Goal: Task Accomplishment & Management: Use online tool/utility

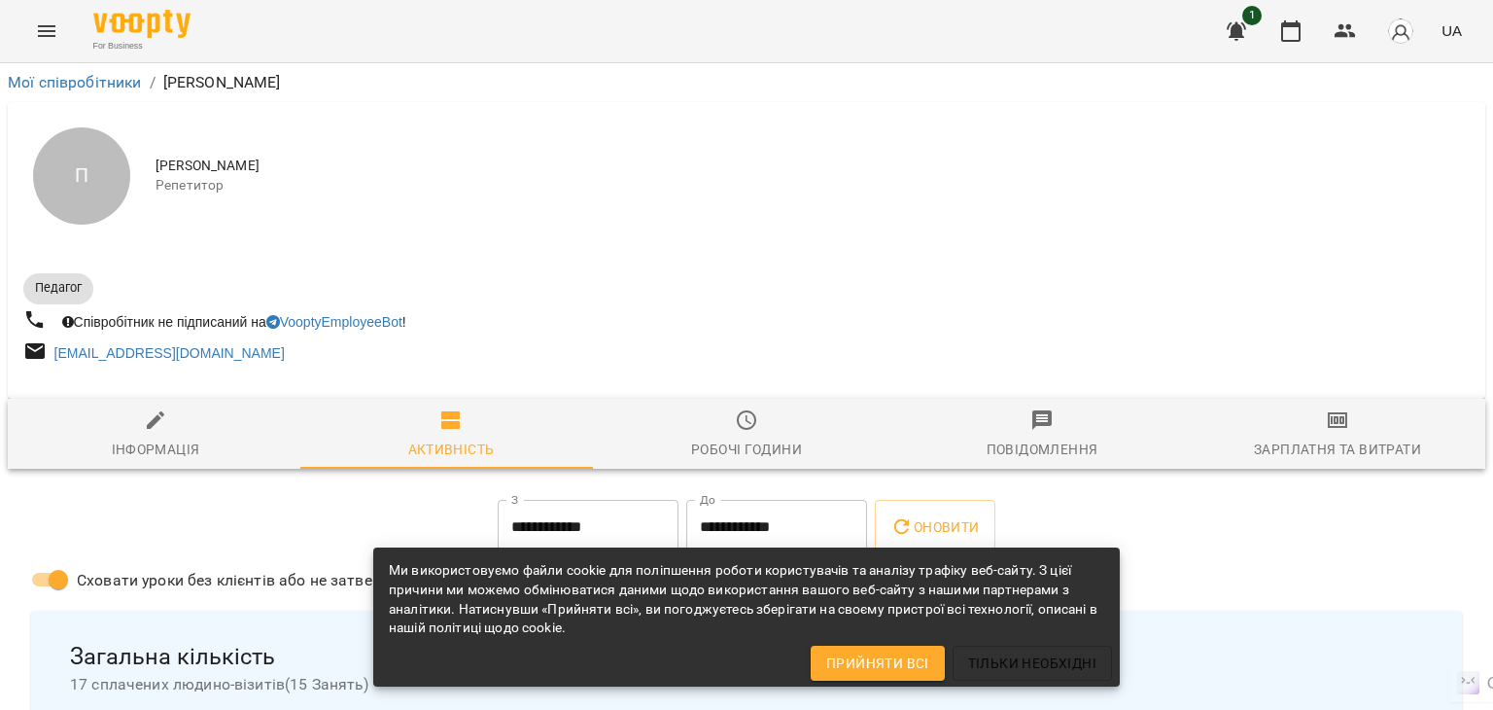
click at [49, 40] on icon "Menu" at bounding box center [46, 30] width 23 height 23
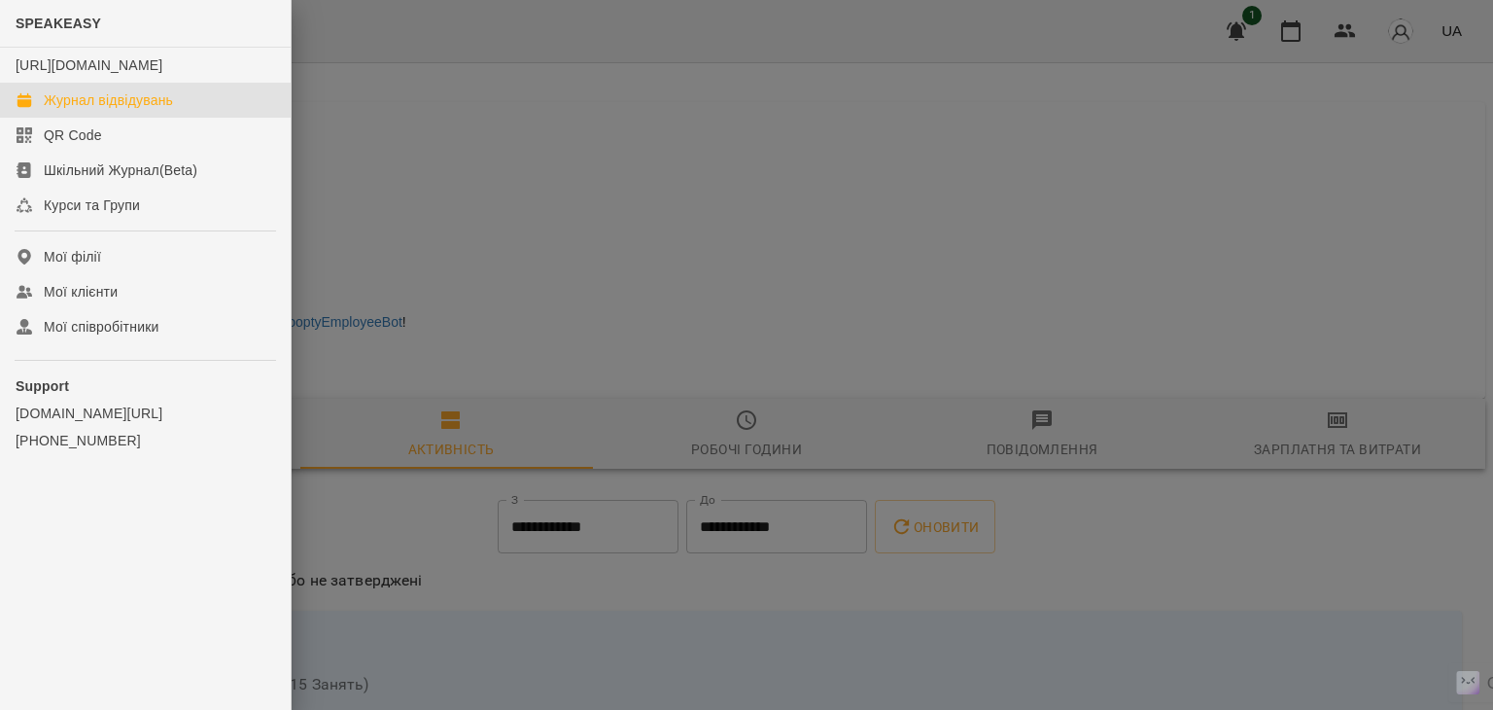
click at [67, 110] on div "Журнал відвідувань" at bounding box center [108, 99] width 129 height 19
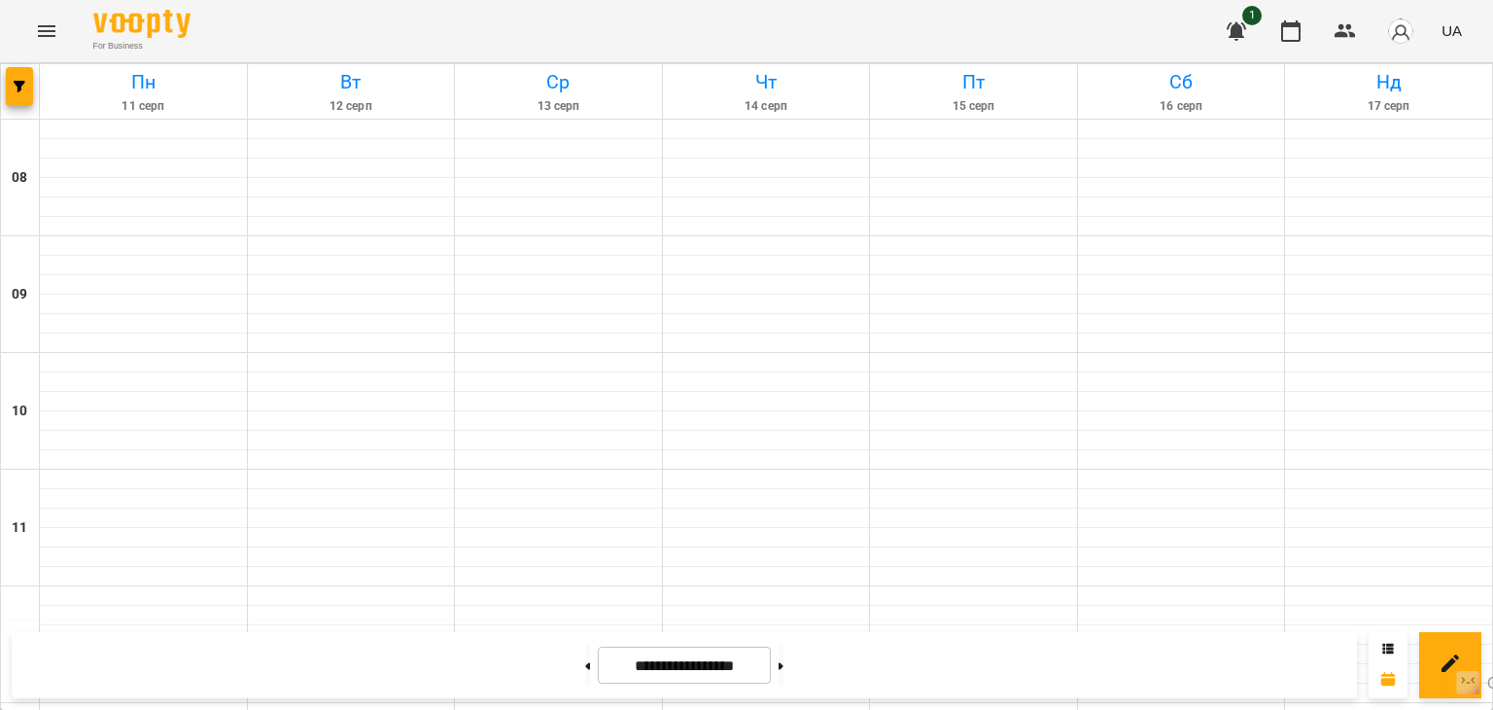
scroll to position [778, 0]
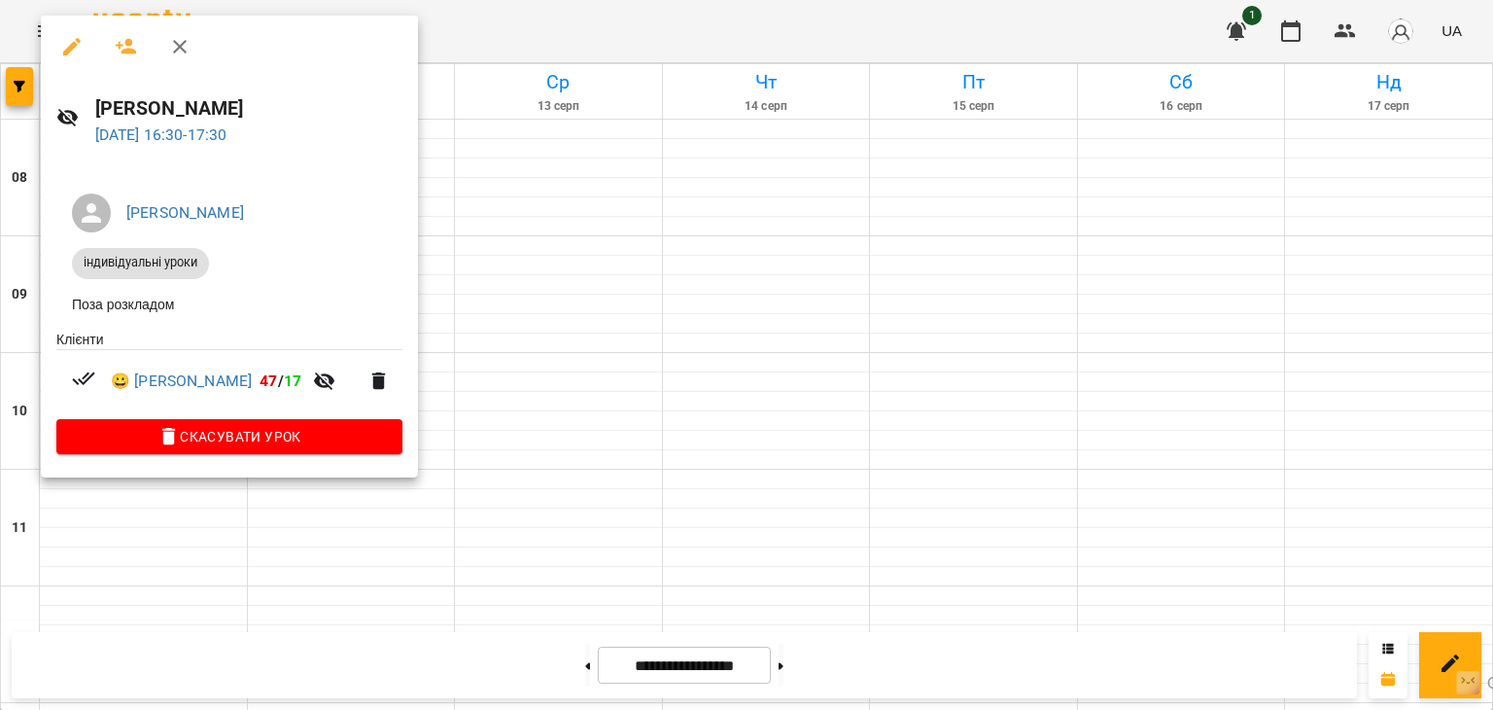
click at [725, 508] on div at bounding box center [746, 355] width 1493 height 710
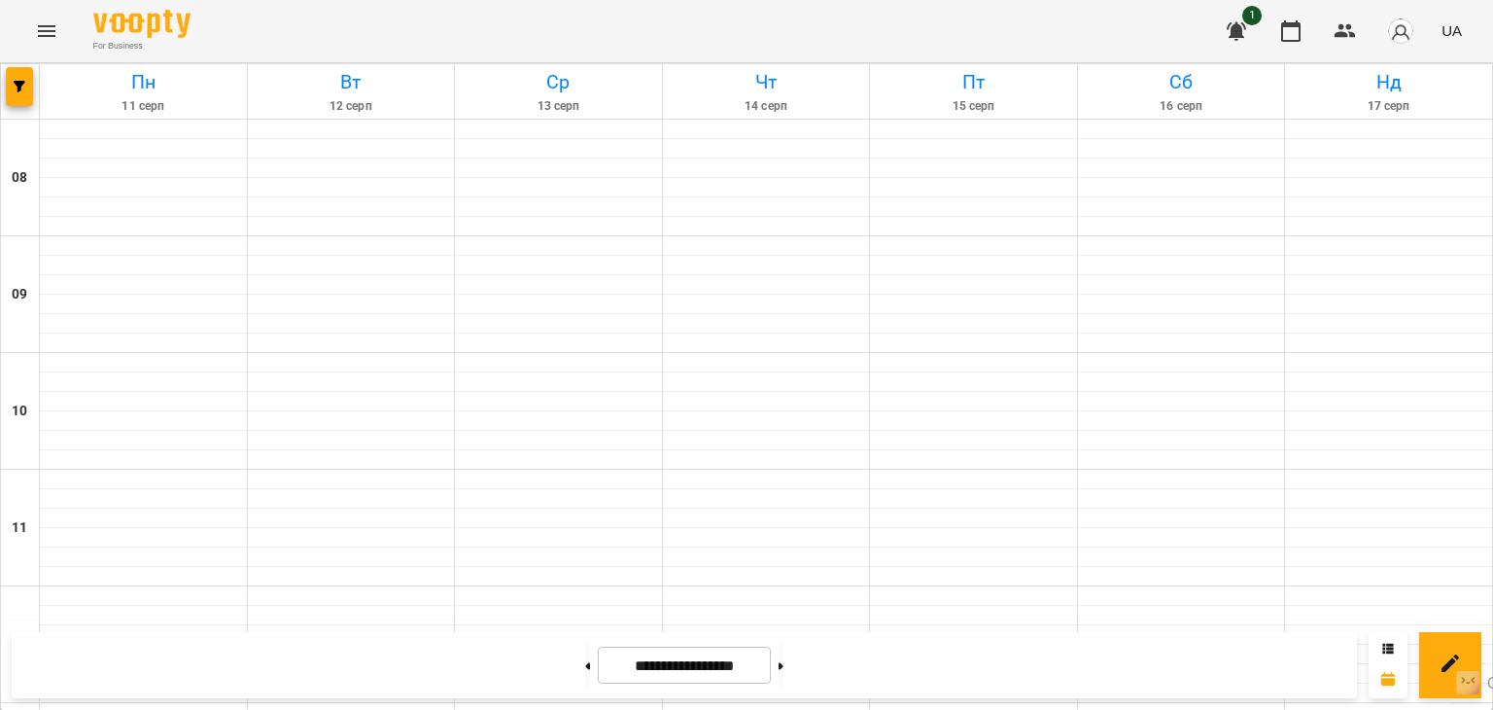
scroll to position [486, 0]
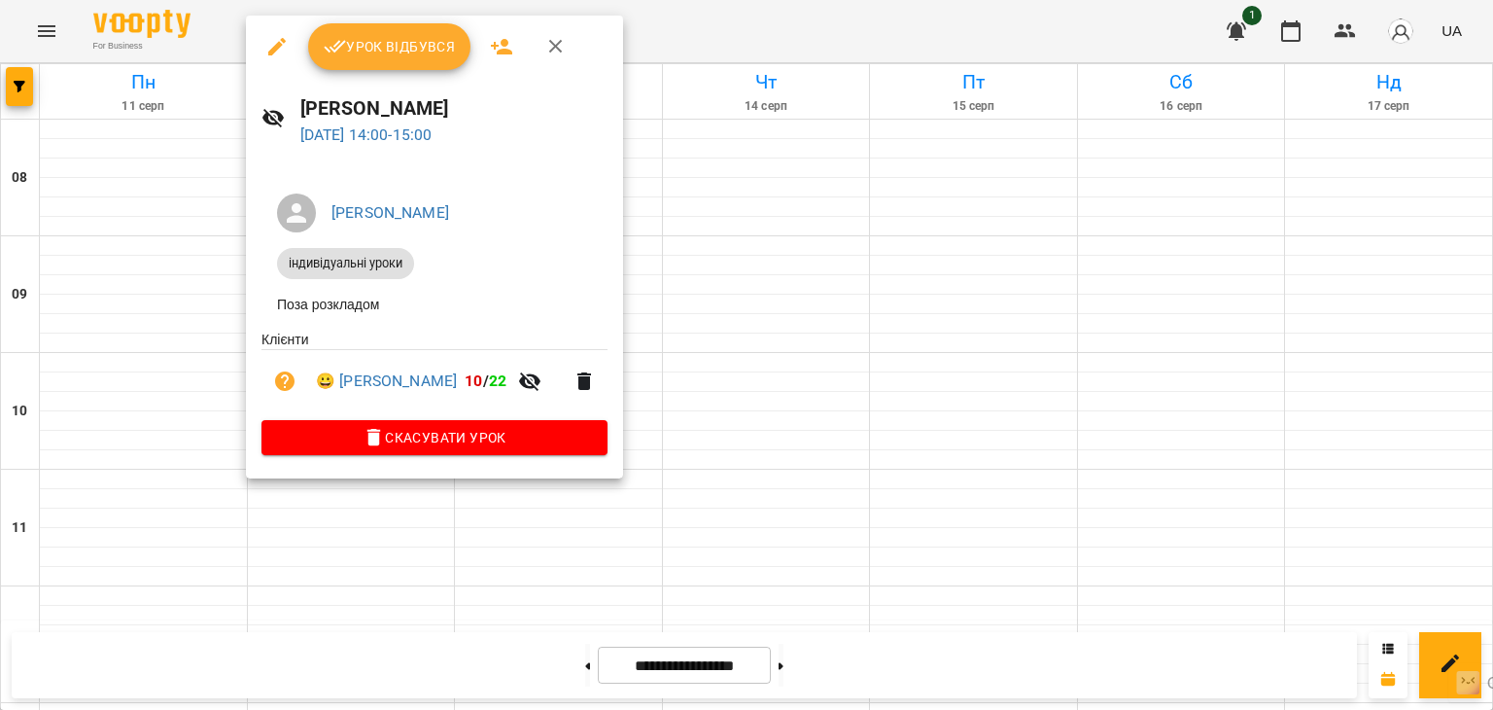
click at [98, 400] on div at bounding box center [746, 355] width 1493 height 710
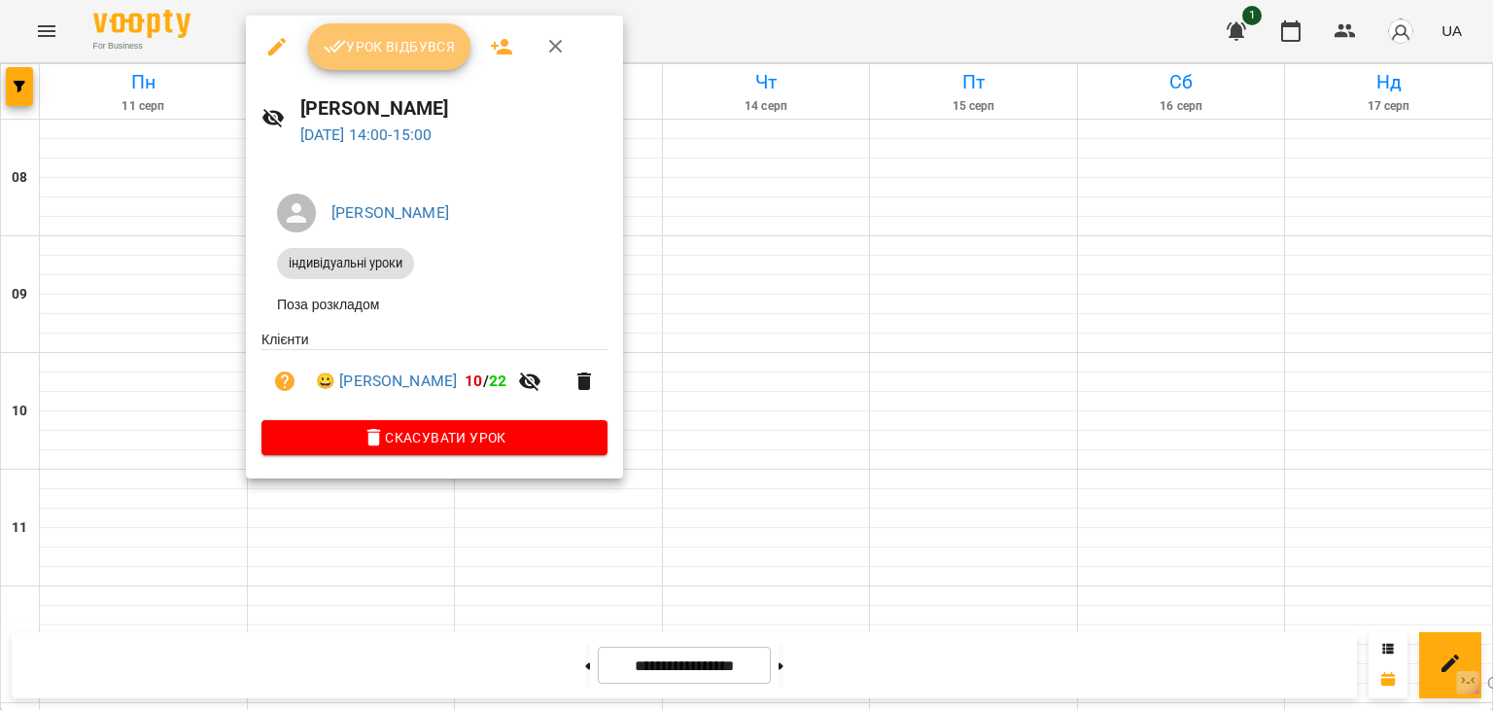
click at [374, 55] on span "Урок відбувся" at bounding box center [390, 46] width 132 height 23
